Goal: Task Accomplishment & Management: Manage account settings

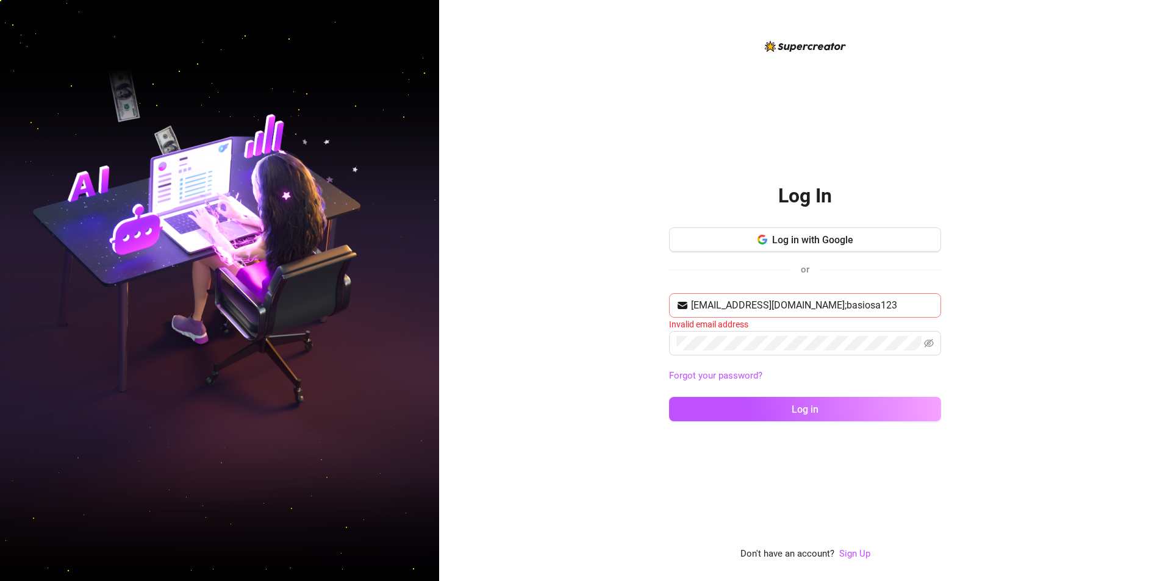
drag, startPoint x: 787, startPoint y: 302, endPoint x: 927, endPoint y: 303, distance: 140.3
click at [927, 303] on input "[EMAIL_ADDRESS][DOMAIN_NAME];basiosa123" at bounding box center [812, 305] width 243 height 15
click at [838, 307] on input "[EMAIL_ADDRESS][DOMAIN_NAME];" at bounding box center [812, 305] width 243 height 15
type input "[EMAIL_ADDRESS][DOMAIN_NAME]"
click at [669, 397] on button "Log in" at bounding box center [805, 409] width 272 height 24
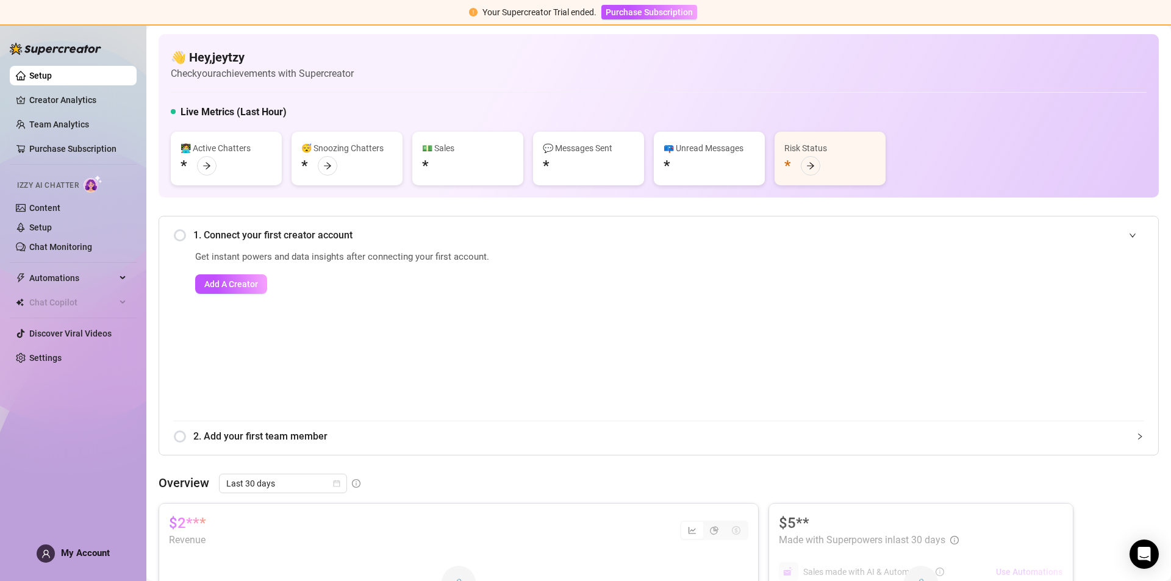
scroll to position [183, 0]
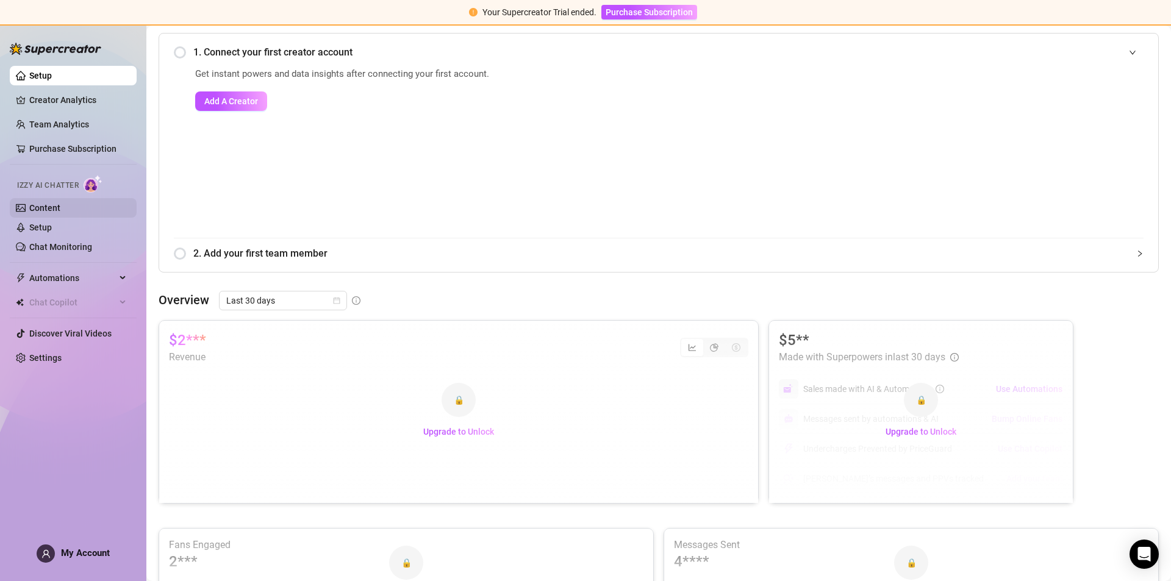
click at [46, 213] on link "Content" at bounding box center [44, 208] width 31 height 10
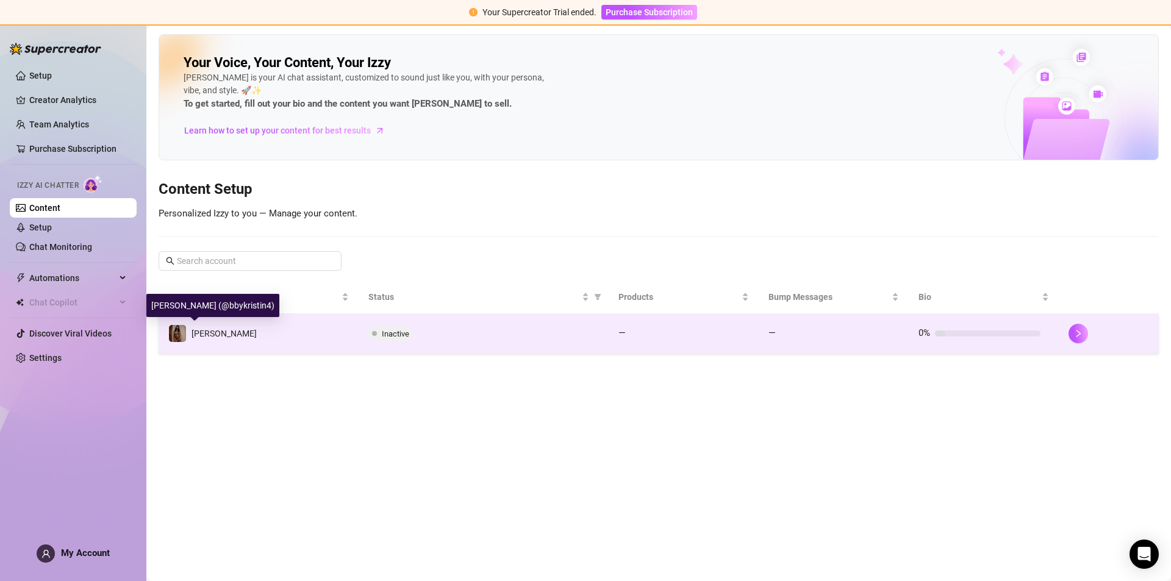
click at [214, 338] on span "[PERSON_NAME]" at bounding box center [223, 334] width 65 height 10
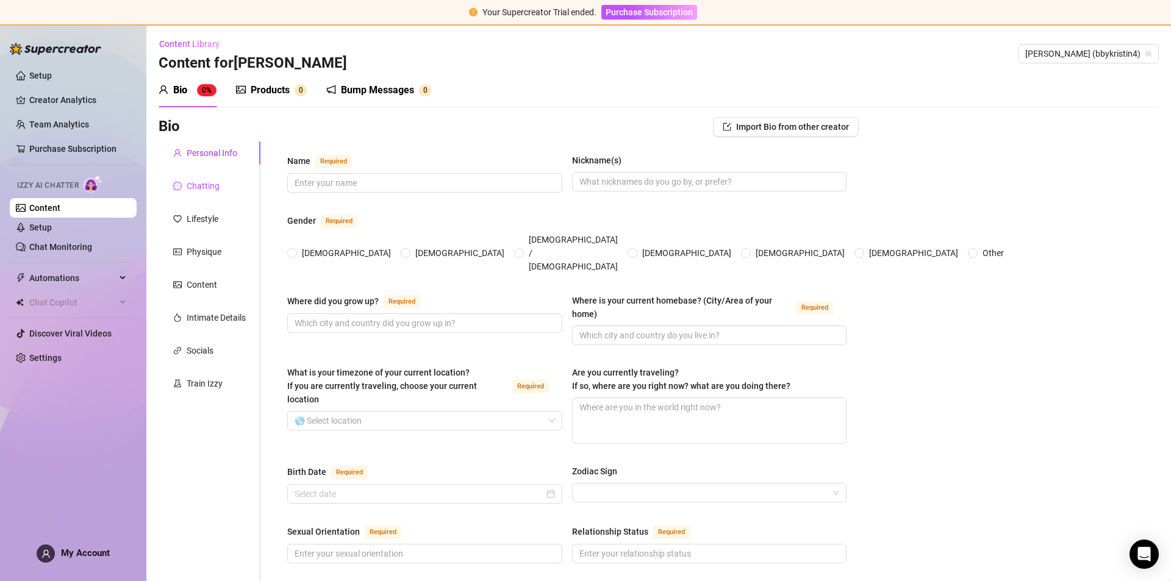
click at [195, 185] on div "Chatting" at bounding box center [203, 185] width 33 height 13
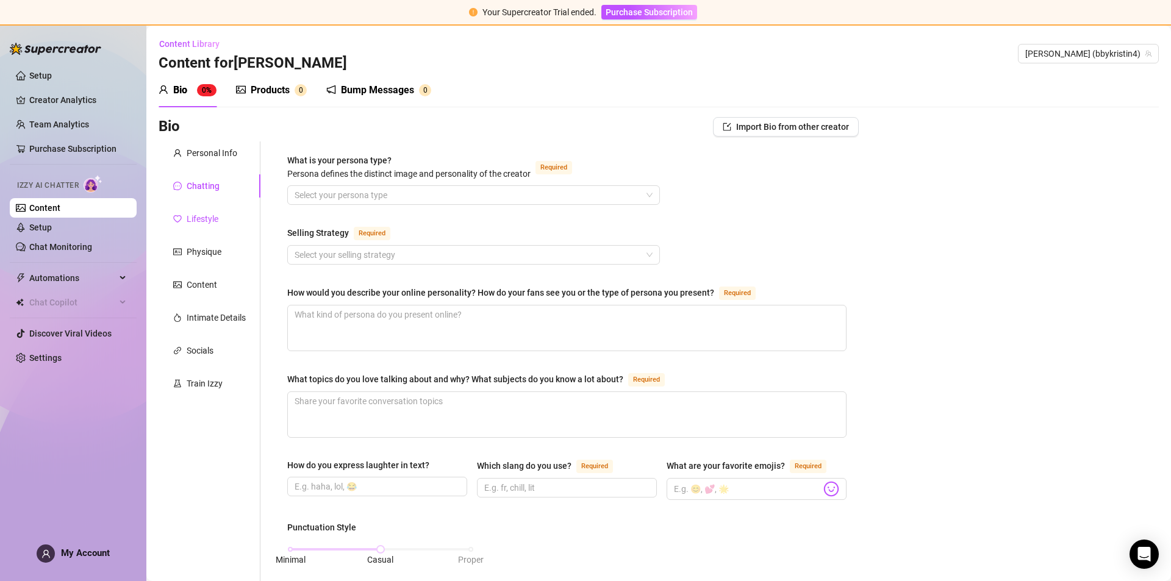
click at [208, 224] on div "Lifestyle" at bounding box center [203, 218] width 32 height 13
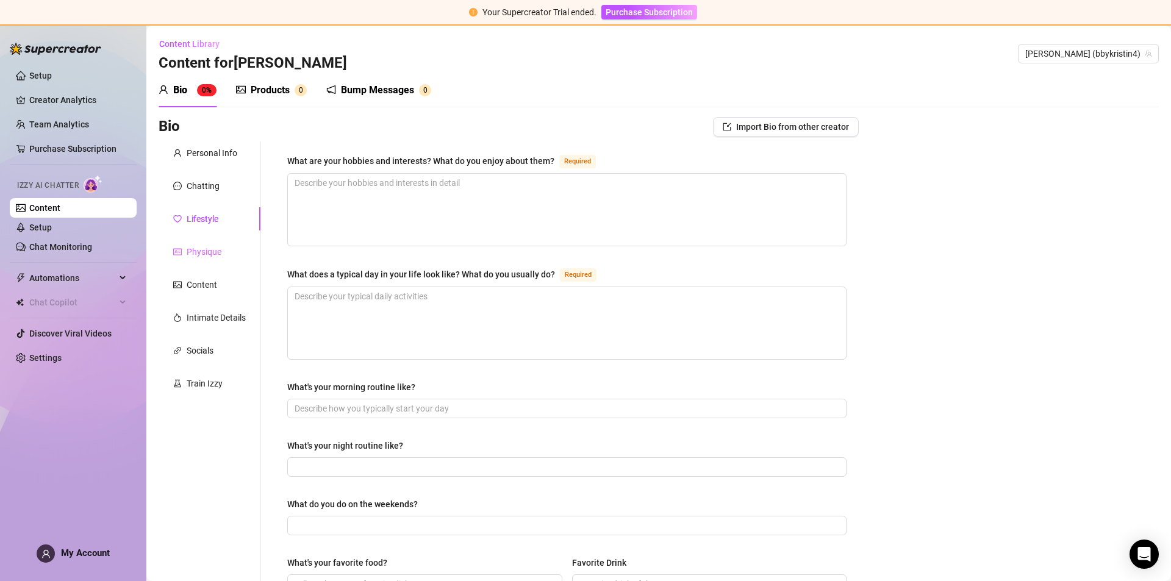
click at [203, 260] on div "Physique" at bounding box center [210, 251] width 102 height 23
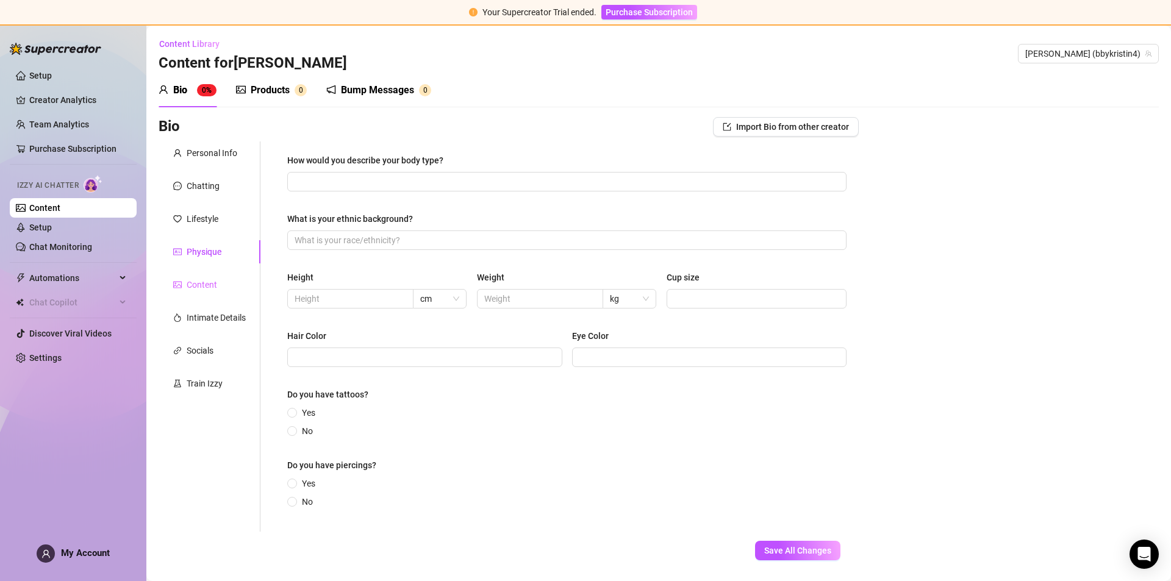
click at [199, 293] on div "Content" at bounding box center [210, 284] width 102 height 23
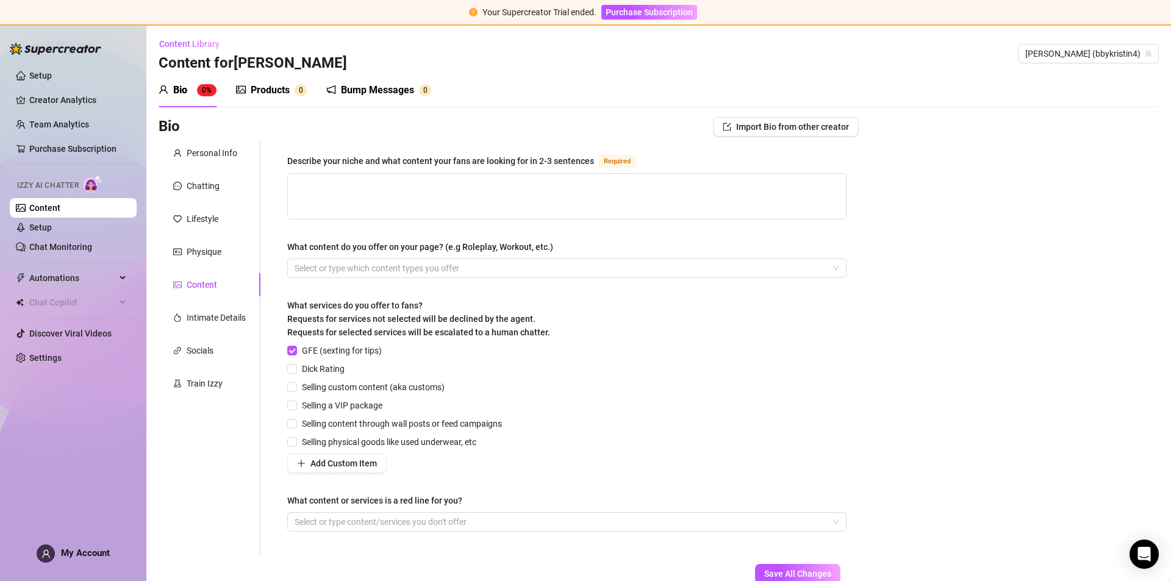
click at [172, 94] on div "Bio 0%" at bounding box center [188, 90] width 58 height 15
click at [1086, 59] on span "[PERSON_NAME] (bbykristin4)" at bounding box center [1088, 54] width 126 height 18
click at [1104, 78] on div "[PERSON_NAME] ( bbykristin4 )" at bounding box center [1124, 78] width 138 height 15
click at [92, 548] on span "My Account" at bounding box center [85, 553] width 49 height 11
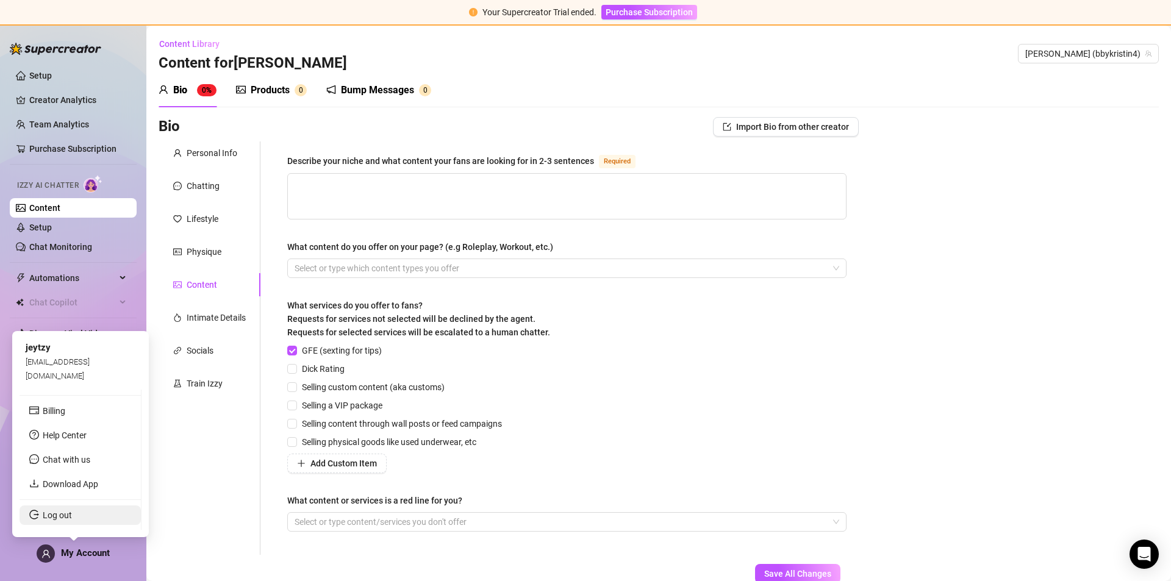
click at [70, 516] on link "Log out" at bounding box center [57, 515] width 29 height 10
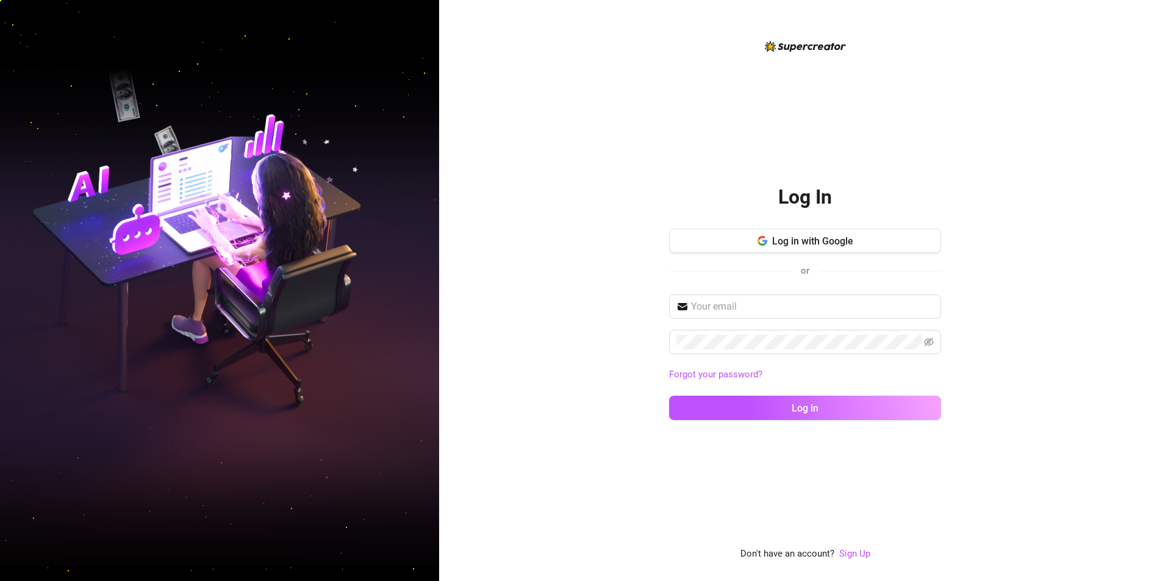
click at [622, 504] on div "Log In Log in with Google or Forgot your password? Log in Don't have an account…" at bounding box center [805, 290] width 732 height 581
click at [759, 301] on input "text" at bounding box center [812, 306] width 243 height 15
click at [751, 308] on input "text" at bounding box center [812, 306] width 243 height 15
paste input "[EMAIL_ADDRESS][DOMAIN_NAME];Mimo1998#"
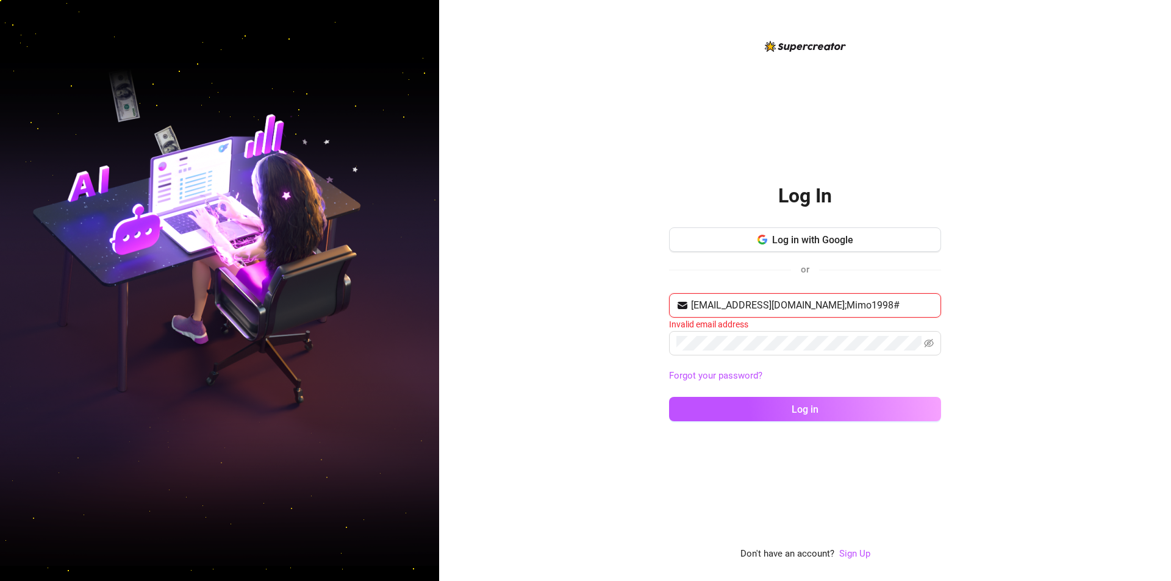
drag, startPoint x: 824, startPoint y: 307, endPoint x: 964, endPoint y: 311, distance: 140.3
click at [964, 311] on div "Log In Log in with Google or [EMAIL_ADDRESS][DOMAIN_NAME];Mimo1998# Invalid ema…" at bounding box center [805, 290] width 732 height 581
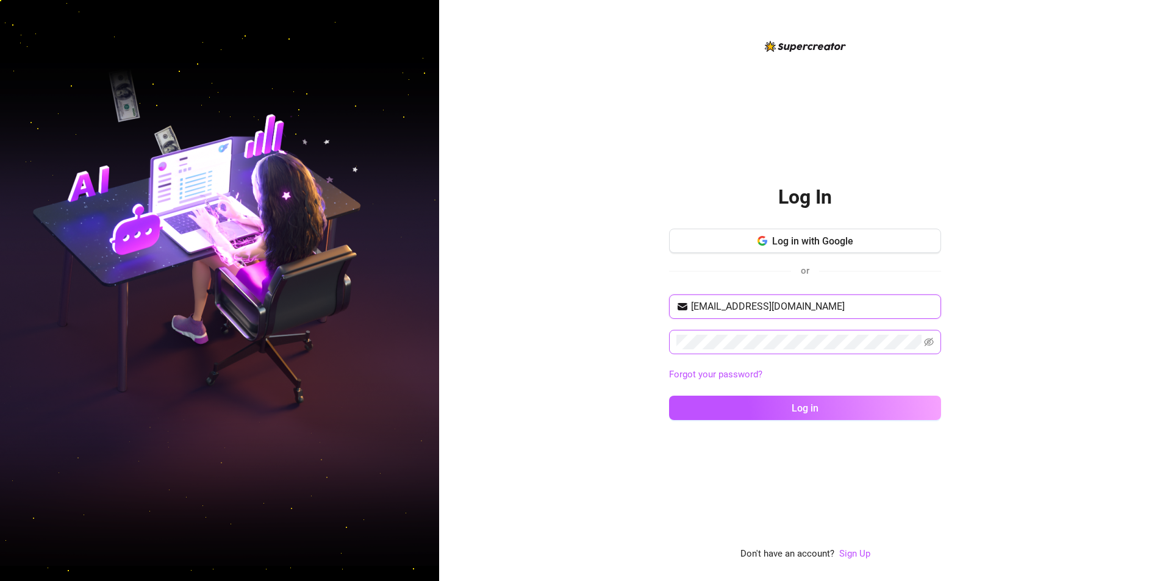
type input "[EMAIL_ADDRESS][DOMAIN_NAME]"
click at [777, 412] on button "Log in" at bounding box center [805, 408] width 272 height 24
